Goal: Transaction & Acquisition: Obtain resource

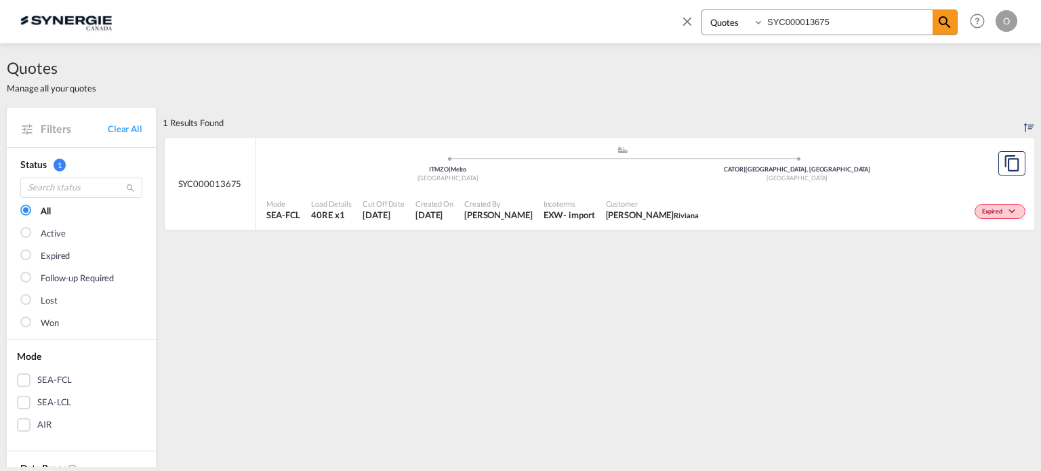
select select "Quotes"
click at [867, 32] on div "Bookings Quotes Enquiries SYC000013675" at bounding box center [819, 25] width 278 height 33
drag, startPoint x: 767, startPoint y: 22, endPoint x: 682, endPoint y: 22, distance: 84.7
click at [674, 22] on div "Bookings Quotes Enquiries SYC000013675 Help Resources Product Release O My Prof…" at bounding box center [846, 21] width 349 height 42
paste input "031"
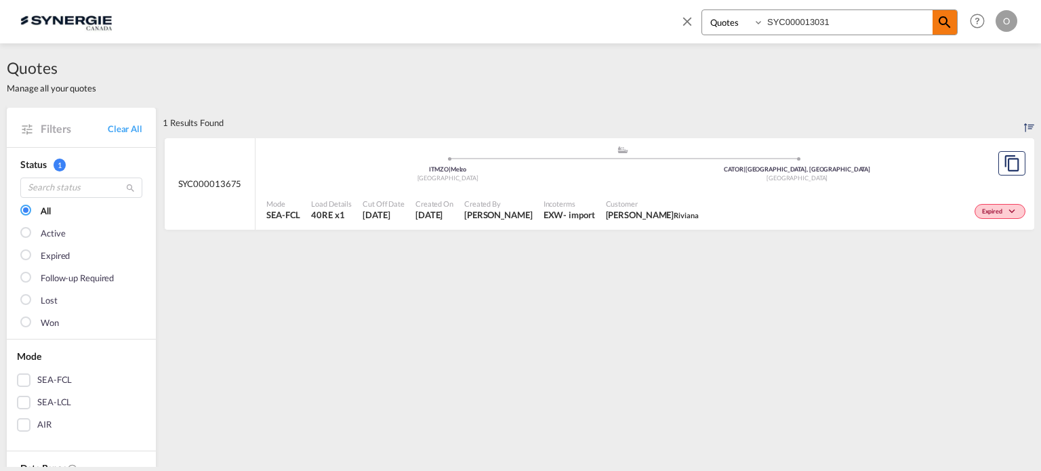
type input "SYC000013031"
click at [936, 20] on md-icon "icon-magnify" at bounding box center [944, 22] width 16 height 16
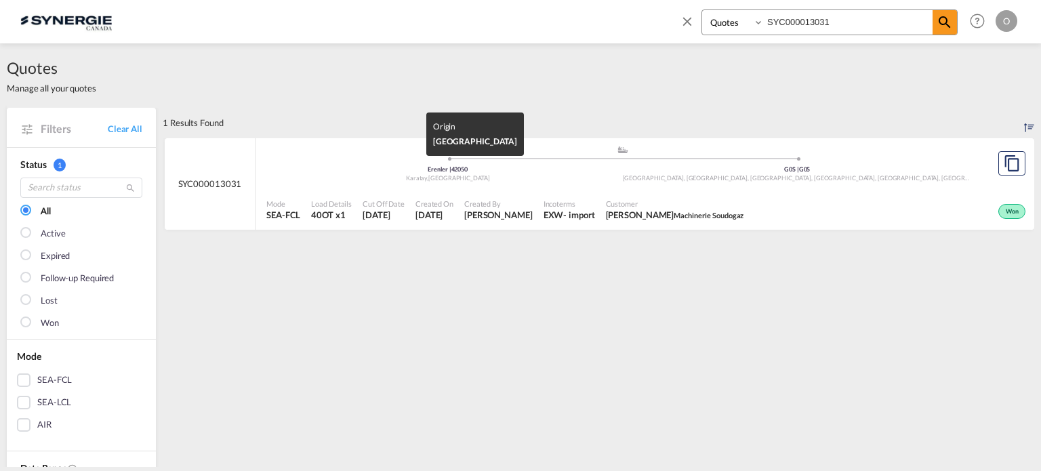
click at [591, 178] on div "Karatay , Turkey" at bounding box center [448, 178] width 350 height 9
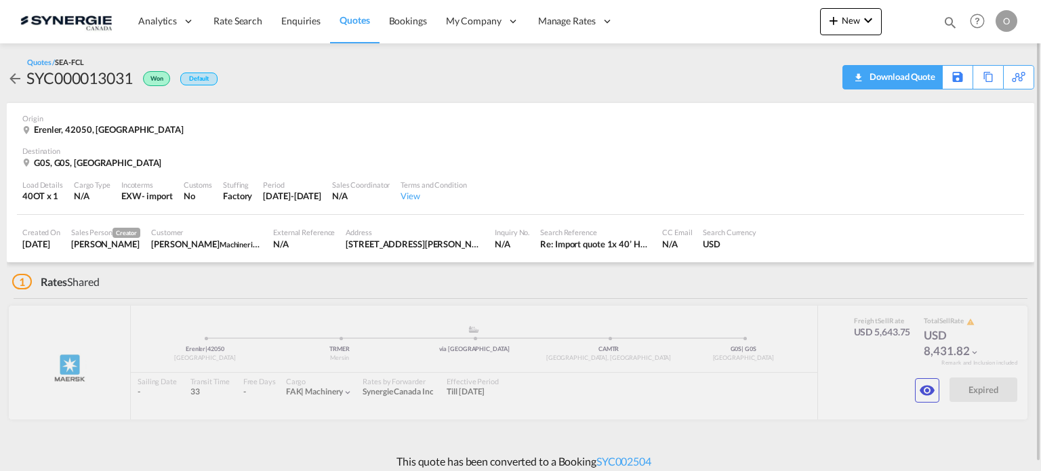
click at [897, 76] on div "Download Quote" at bounding box center [900, 77] width 69 height 22
